Goal: Transaction & Acquisition: Purchase product/service

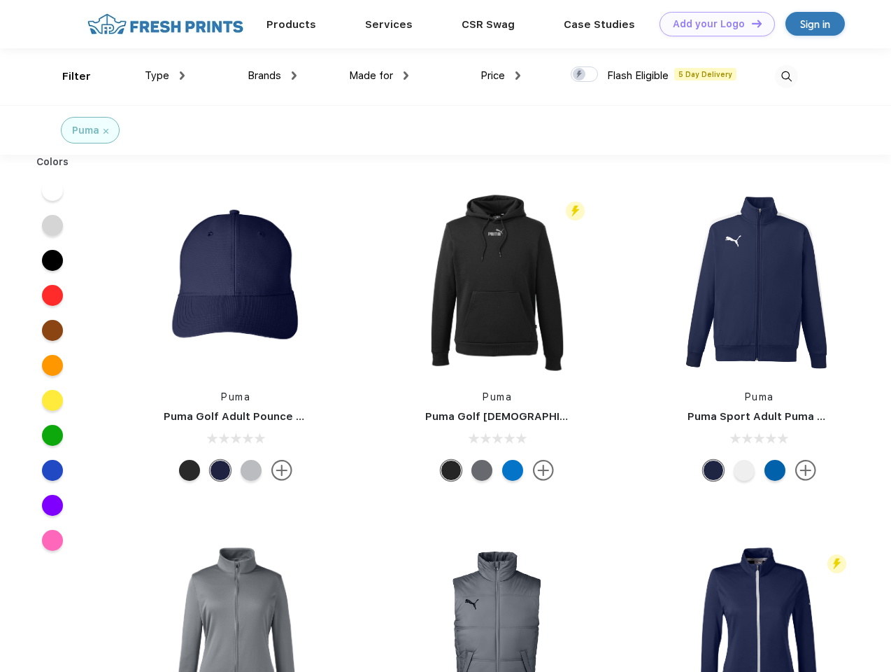
click at [712, 24] on link "Add your Logo Design Tool" at bounding box center [717, 24] width 115 height 24
click at [0, 0] on div "Design Tool" at bounding box center [0, 0] width 0 height 0
click at [751, 23] on link "Add your Logo Design Tool" at bounding box center [717, 24] width 115 height 24
click at [67, 76] on div "Filter" at bounding box center [76, 77] width 29 height 16
click at [165, 76] on span "Type" at bounding box center [157, 75] width 24 height 13
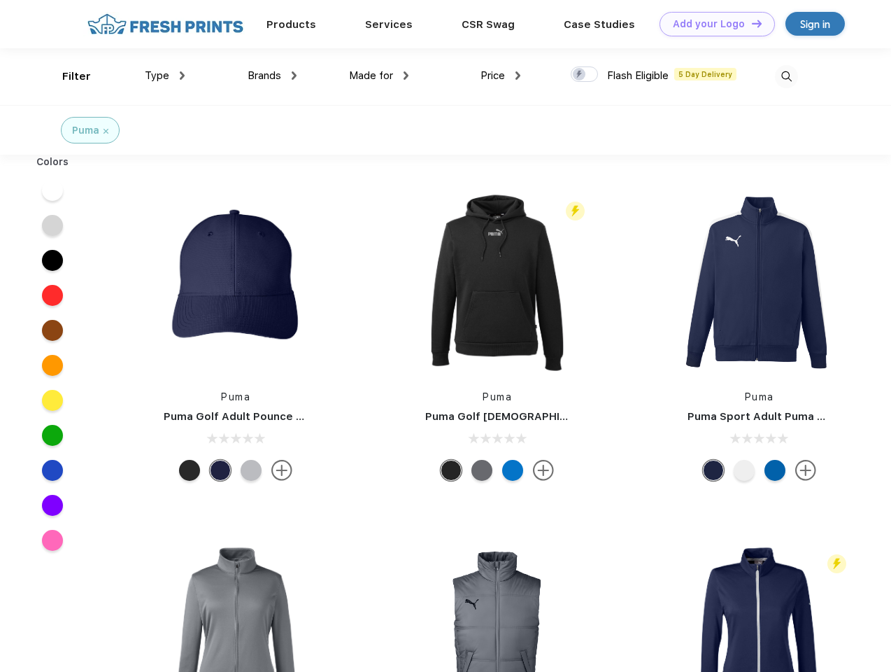
click at [272, 76] on span "Brands" at bounding box center [265, 75] width 34 height 13
click at [379, 76] on span "Made for" at bounding box center [371, 75] width 44 height 13
click at [501, 76] on span "Price" at bounding box center [493, 75] width 24 height 13
click at [585, 75] on div at bounding box center [584, 73] width 27 height 15
click at [580, 75] on input "checkbox" at bounding box center [575, 70] width 9 height 9
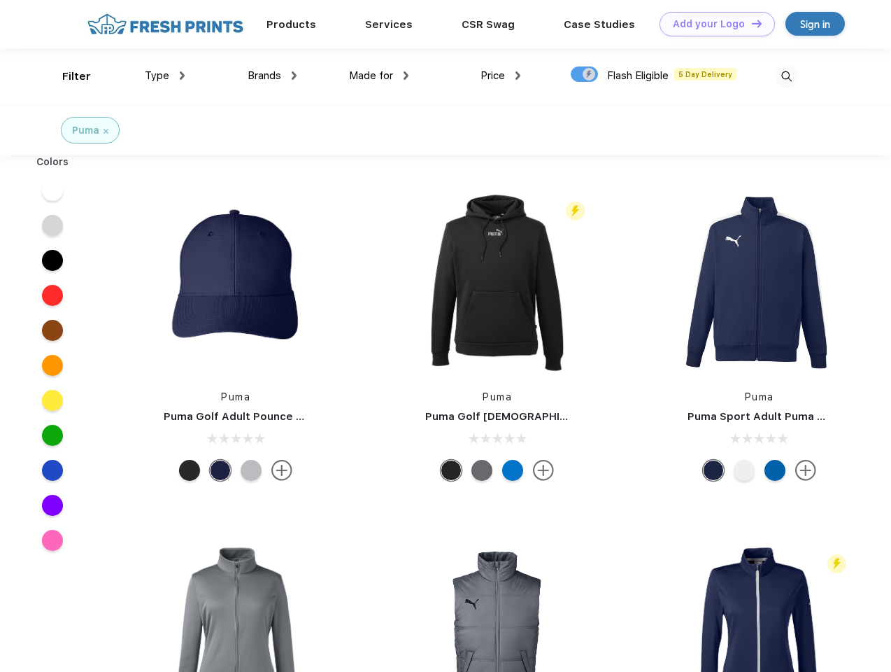
click at [786, 76] on img at bounding box center [786, 76] width 23 height 23
